Goal: Information Seeking & Learning: Learn about a topic

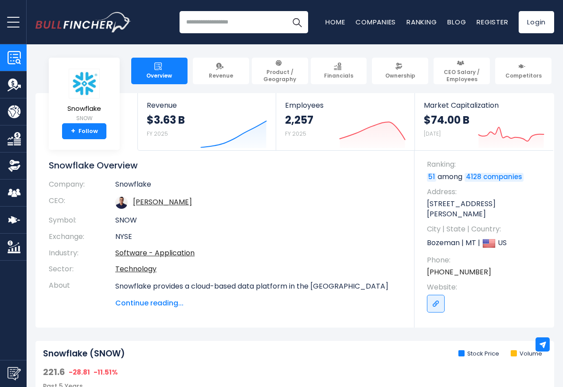
click at [140, 261] on td "Technology" at bounding box center [258, 269] width 286 height 16
click at [209, 72] on span "Revenue" at bounding box center [221, 75] width 24 height 7
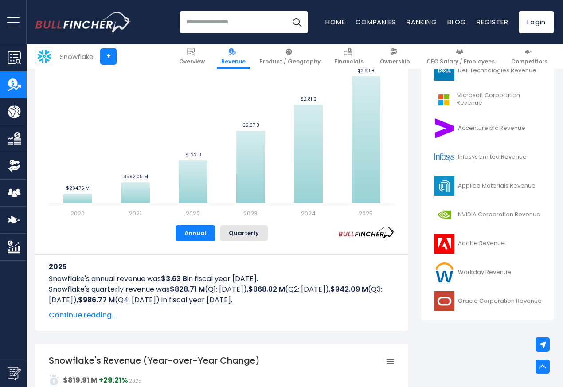
scroll to position [319, 0]
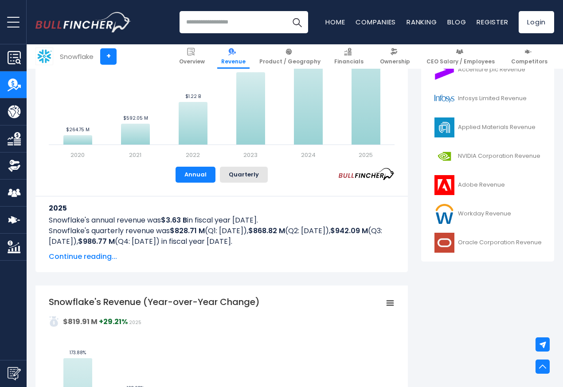
click at [351, 97] on icon "Snowflake's Revenue Trend" at bounding box center [365, 81] width 29 height 127
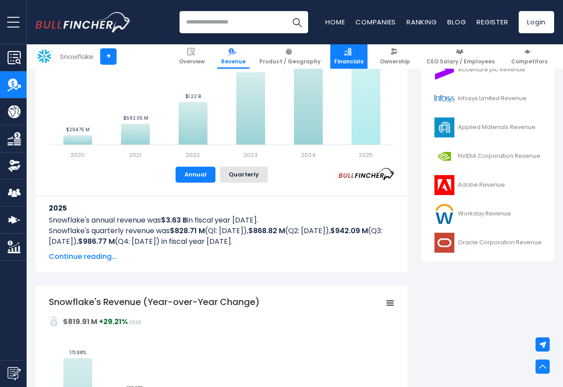
click at [350, 54] on img at bounding box center [348, 52] width 8 height 8
